Goal: Communication & Community: Share content

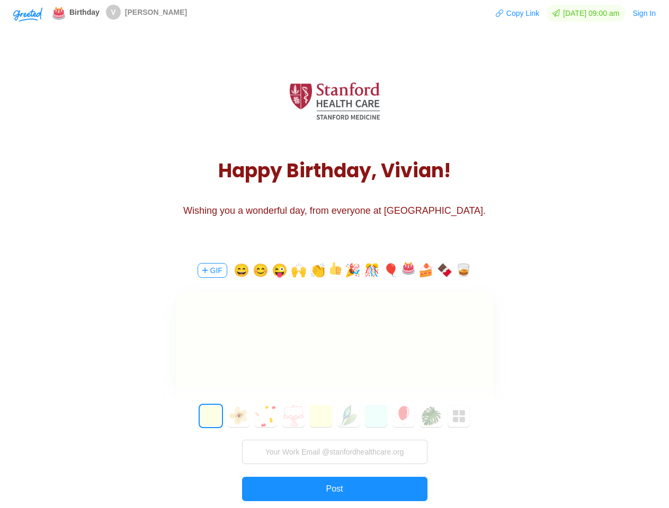
click at [334, 254] on div "GIF 😄 😊 😜 🙌 👏 🎉 🎊 🎈 🍰 🍫 🥃 0 1 2 3 4 5 6 7 8 9 10 11 12 13 14 15 16 17 18 19 20 …" at bounding box center [335, 400] width 318 height 303
click at [28, 14] on img "button" at bounding box center [27, 14] width 29 height 14
click at [513, 13] on button "Copy Link" at bounding box center [517, 13] width 44 height 17
click at [645, 13] on button "Sign In" at bounding box center [644, 13] width 24 height 17
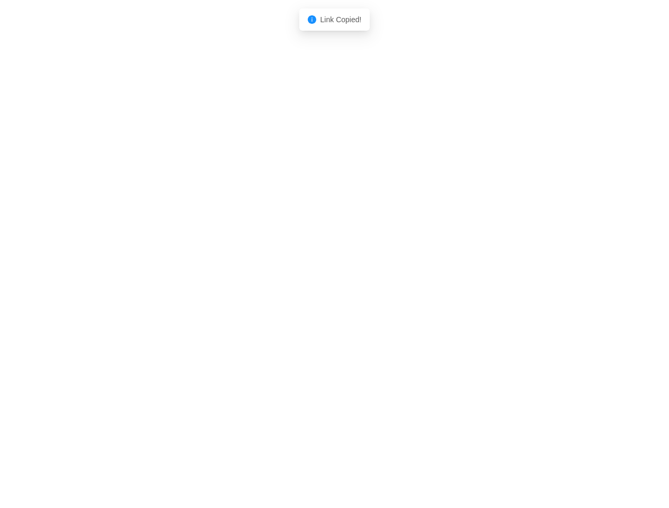
click at [211, 271] on body "Shadow: (click to exit) Link Copied!" at bounding box center [334, 254] width 669 height 508
click at [240, 271] on body "Shadow: (click to exit) Link Copied!" at bounding box center [334, 254] width 669 height 508
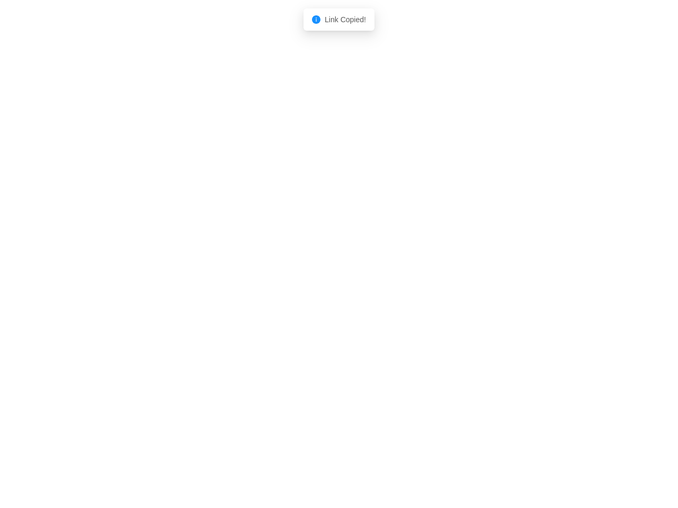
click at [260, 271] on body "Shadow: (click to exit) Link Copied!" at bounding box center [339, 254] width 678 height 508
click at [281, 271] on body "Shadow: (click to exit) Link Copied!" at bounding box center [339, 254] width 678 height 508
click at [301, 271] on body "Shadow: (click to exit) Link Copied!" at bounding box center [339, 254] width 678 height 508
click at [320, 271] on body "Shadow: (click to exit) Link Copied!" at bounding box center [339, 254] width 678 height 508
